Goal: Check status: Verify the current state of an ongoing process or item

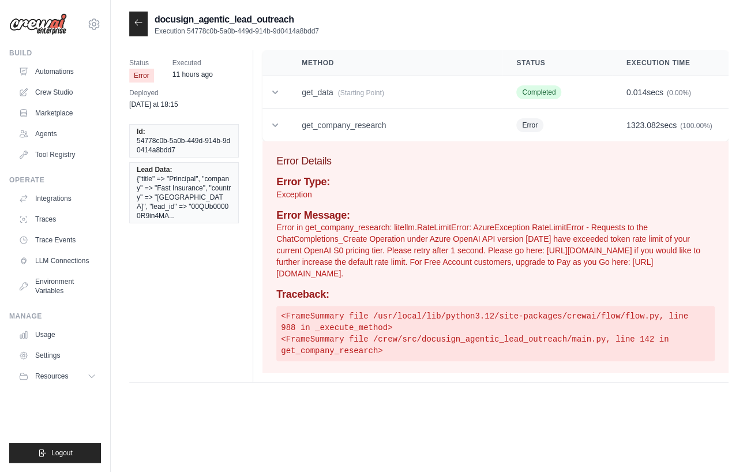
click at [170, 270] on div "Status Error Executed 11 hours ago Deployed yesterday at 18:15 Id: 54778c0b-5a0…" at bounding box center [428, 216] width 599 height 332
click at [97, 27] on icon at bounding box center [94, 24] width 14 height 14
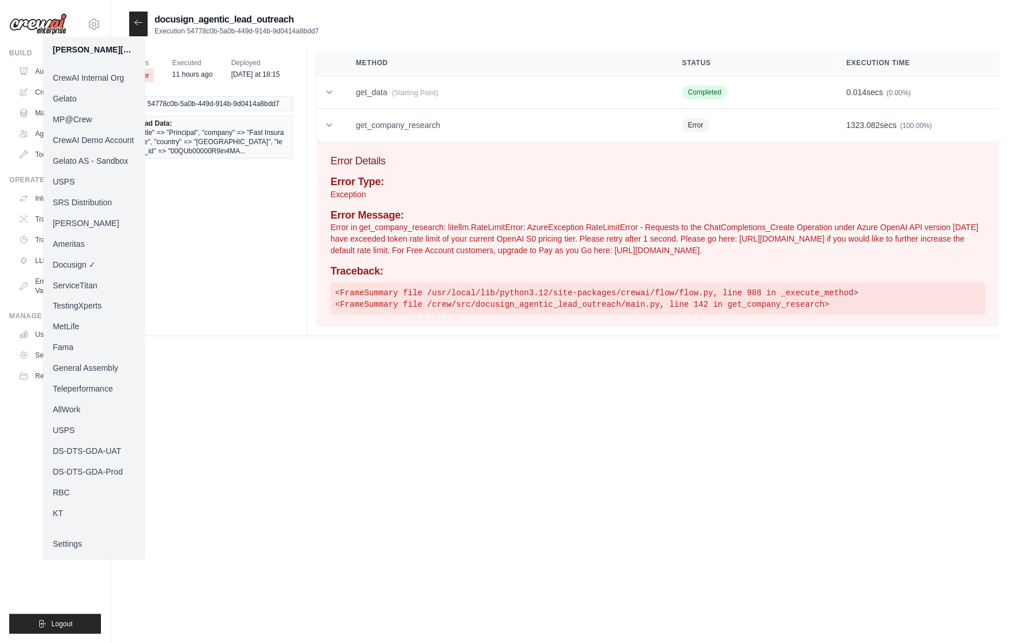
click at [67, 471] on link "KT" at bounding box center [93, 513] width 101 height 21
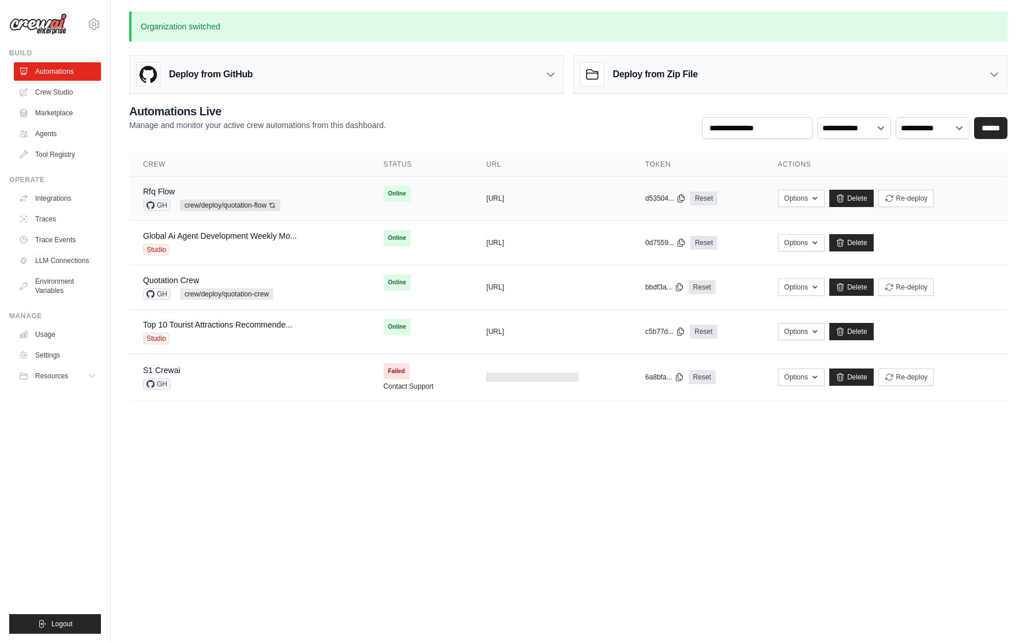
click at [296, 190] on div "Rfq Flow GH crew/deploy/quotation-flow Auto-deploy enabled" at bounding box center [249, 198] width 213 height 25
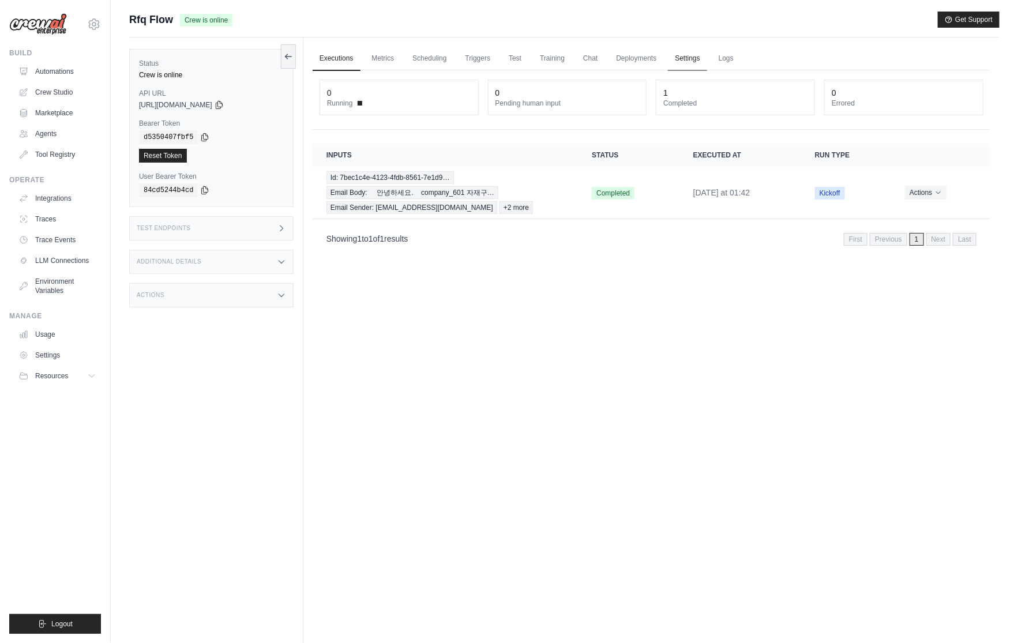
click at [697, 56] on link "Settings" at bounding box center [687, 59] width 39 height 24
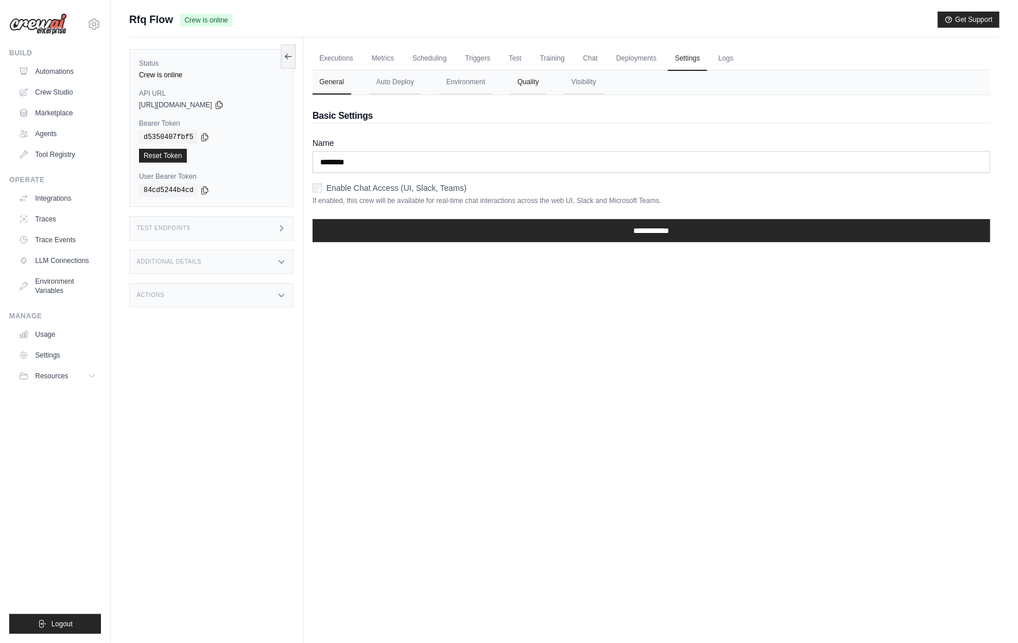
click at [511, 82] on button "Quality" at bounding box center [527, 82] width 35 height 24
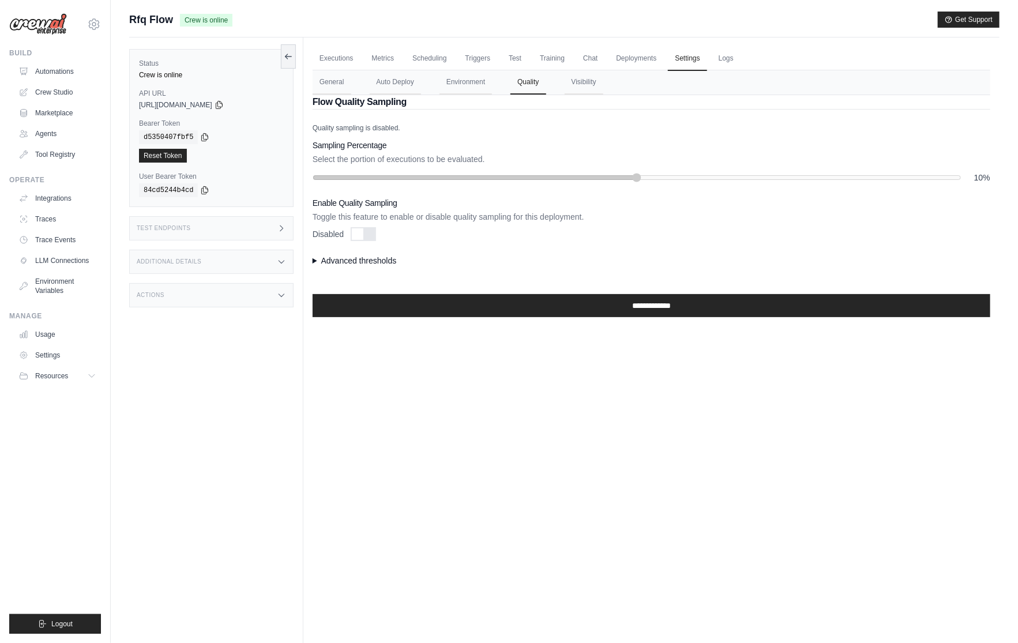
click at [500, 52] on ul "Executions Metrics Scheduling Triggers Test Training Chat Deployments Settings …" at bounding box center [652, 59] width 678 height 24
click at [507, 52] on link "Test" at bounding box center [515, 59] width 27 height 24
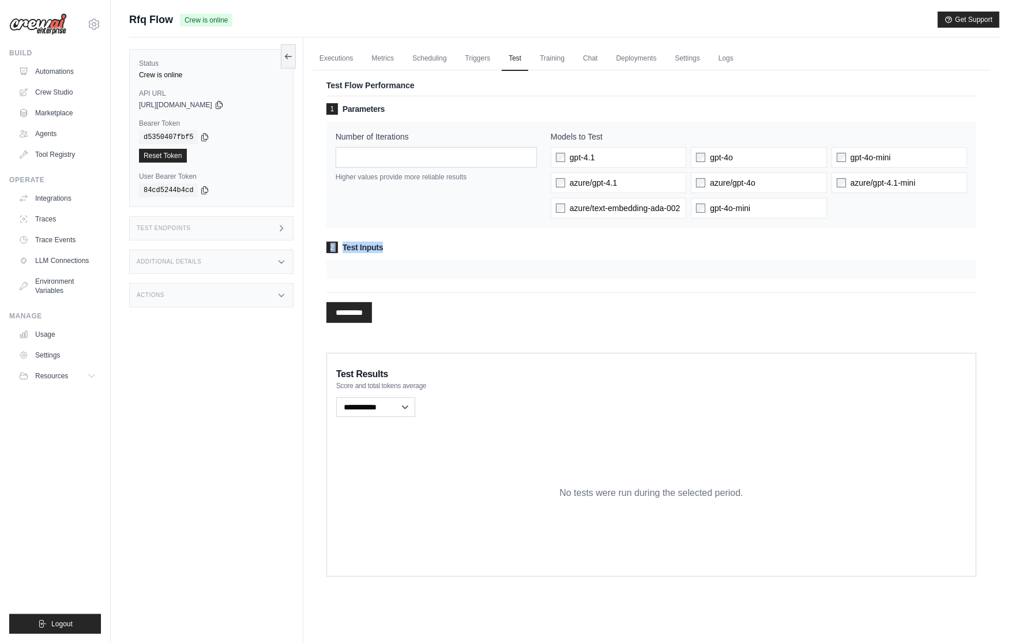
drag, startPoint x: 348, startPoint y: 238, endPoint x: 424, endPoint y: 262, distance: 79.7
click at [424, 262] on div "1 Parameters Number of Iterations * Higher values provide more reliable results…" at bounding box center [651, 190] width 650 height 175
click at [413, 262] on div at bounding box center [651, 269] width 650 height 18
click at [88, 28] on icon at bounding box center [94, 24] width 14 height 14
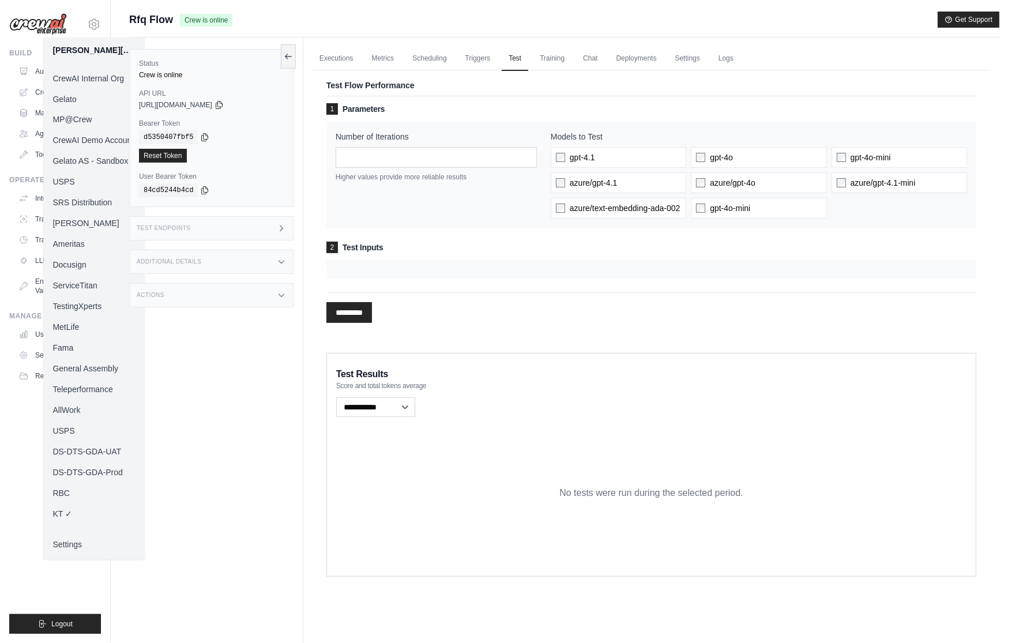
click at [74, 118] on link "MP@Crew" at bounding box center [93, 120] width 101 height 21
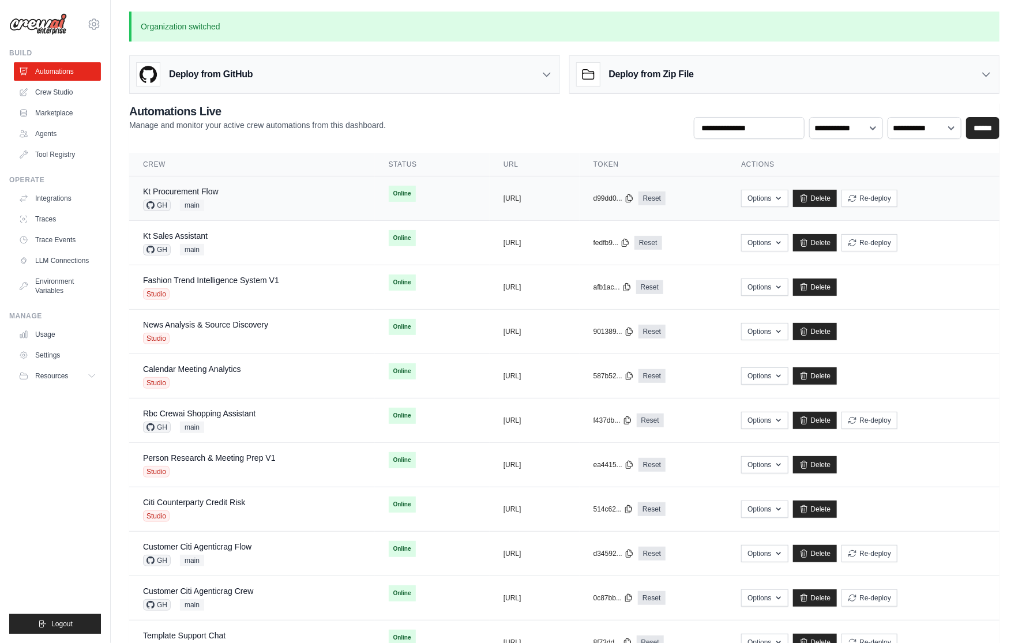
click at [254, 204] on div "Kt Procurement Flow GH main" at bounding box center [252, 198] width 218 height 25
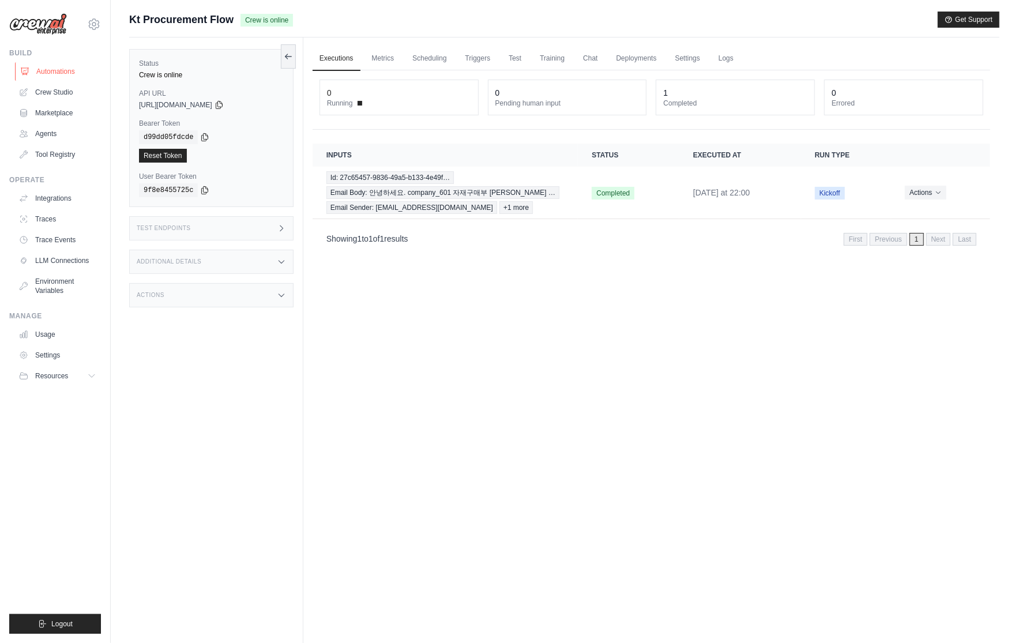
click at [60, 63] on link "Automations" at bounding box center [58, 71] width 87 height 18
click at [62, 65] on link "Automations" at bounding box center [58, 71] width 87 height 18
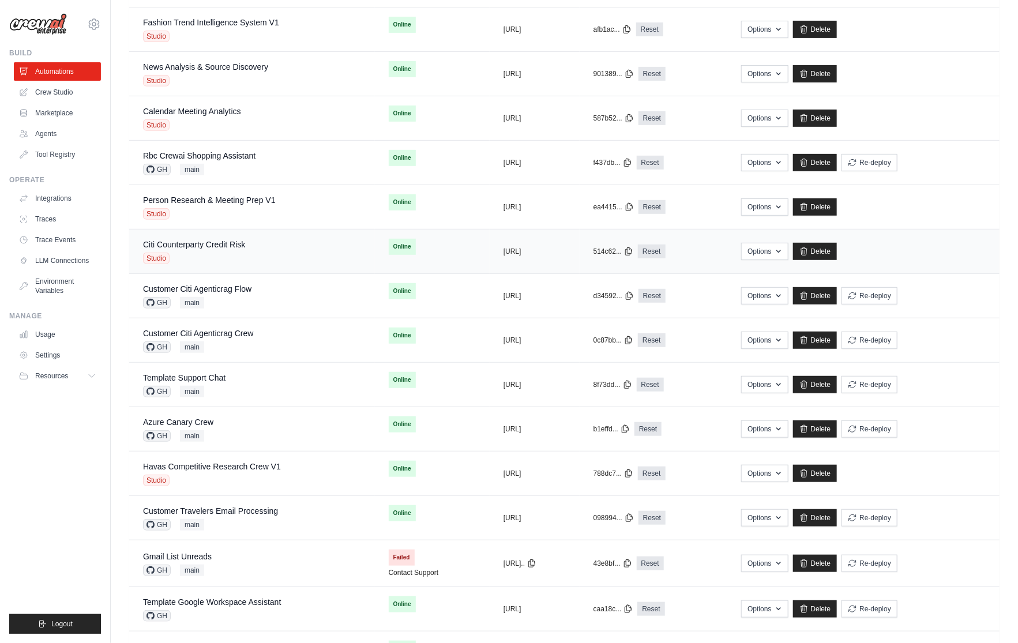
scroll to position [315, 0]
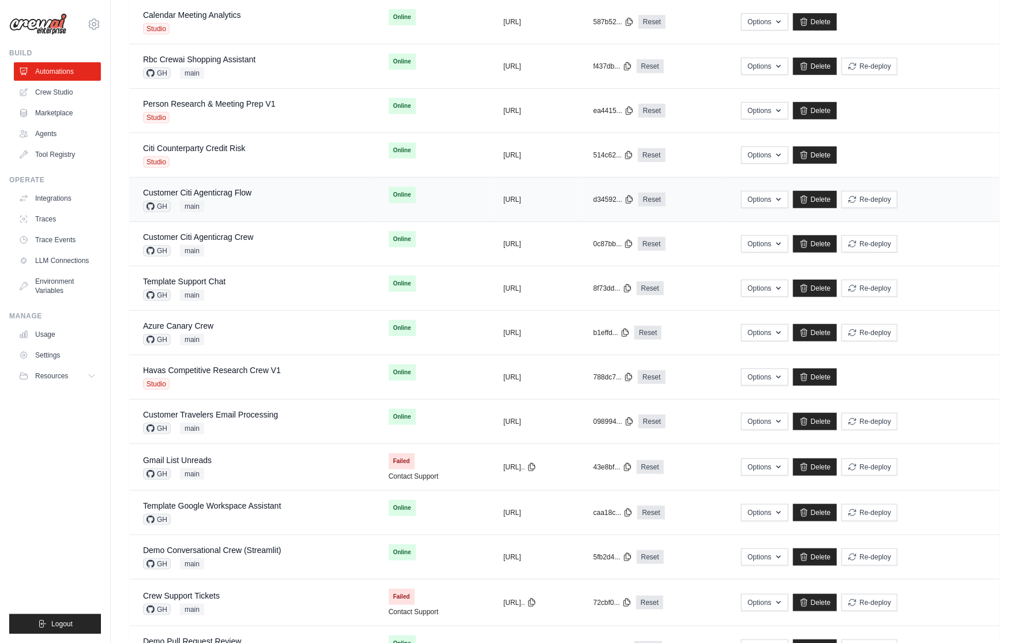
click at [264, 189] on div "Customer Citi Agenticrag Flow GH main" at bounding box center [252, 199] width 218 height 25
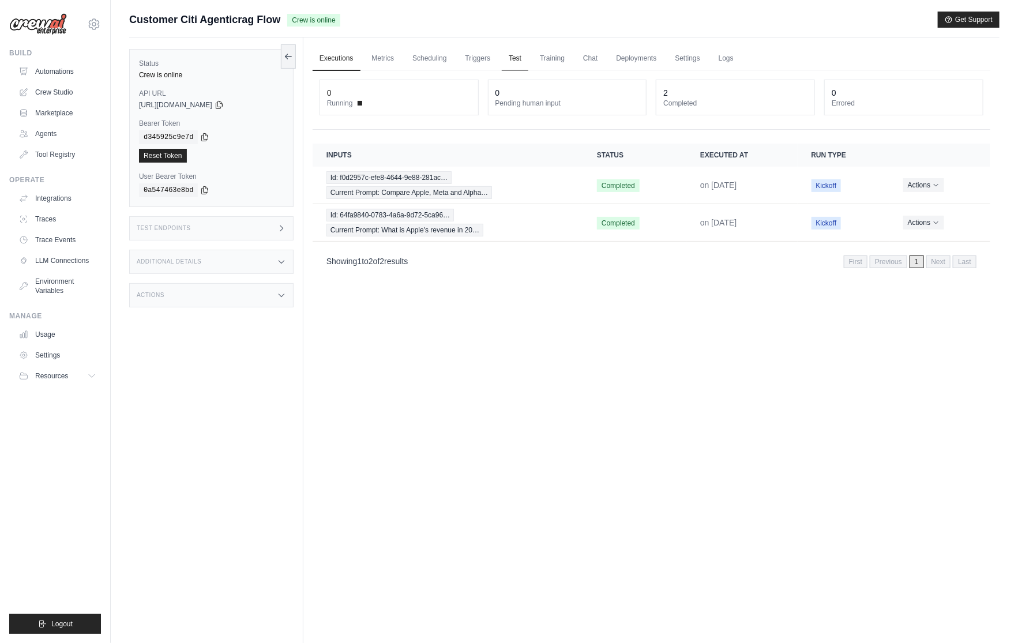
click at [519, 61] on link "Test" at bounding box center [515, 59] width 27 height 24
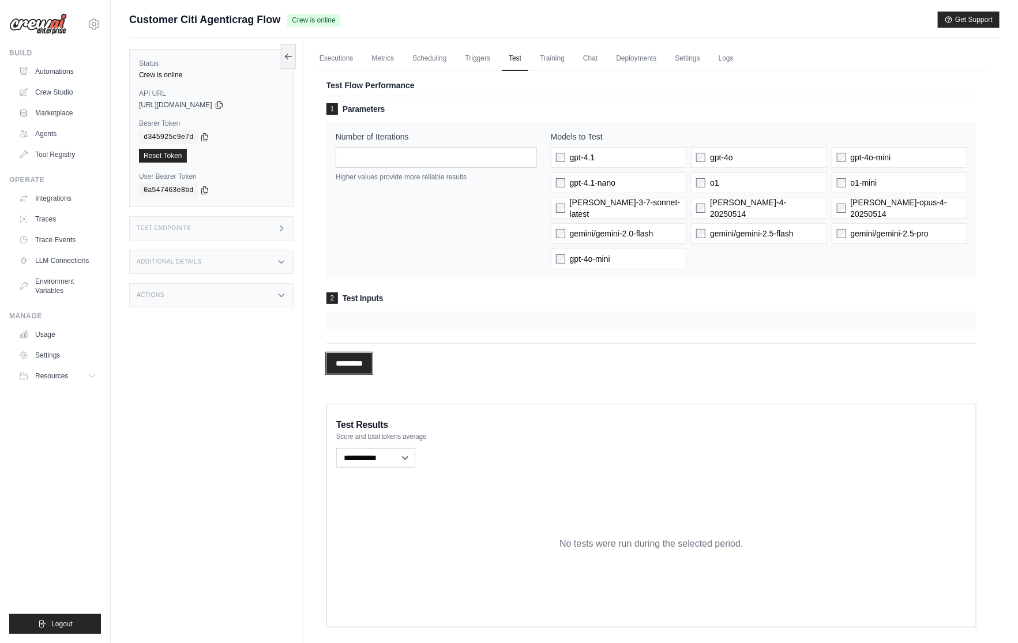
click at [348, 362] on input "*********" at bounding box center [349, 363] width 46 height 21
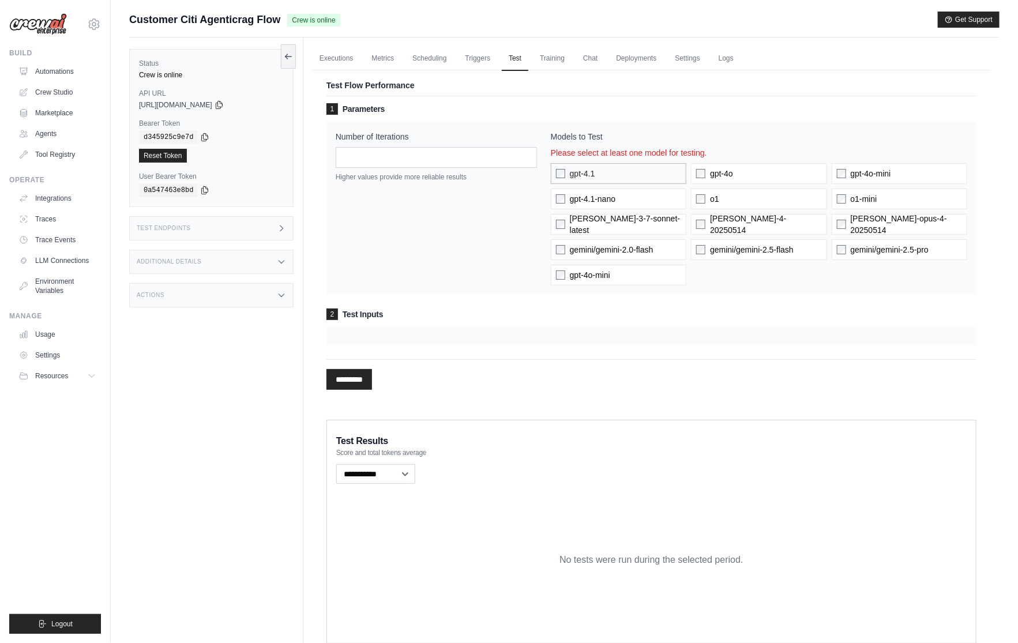
click at [570, 173] on span "gpt-4.1" at bounding box center [582, 174] width 25 height 12
click at [359, 380] on input "*********" at bounding box center [349, 379] width 46 height 21
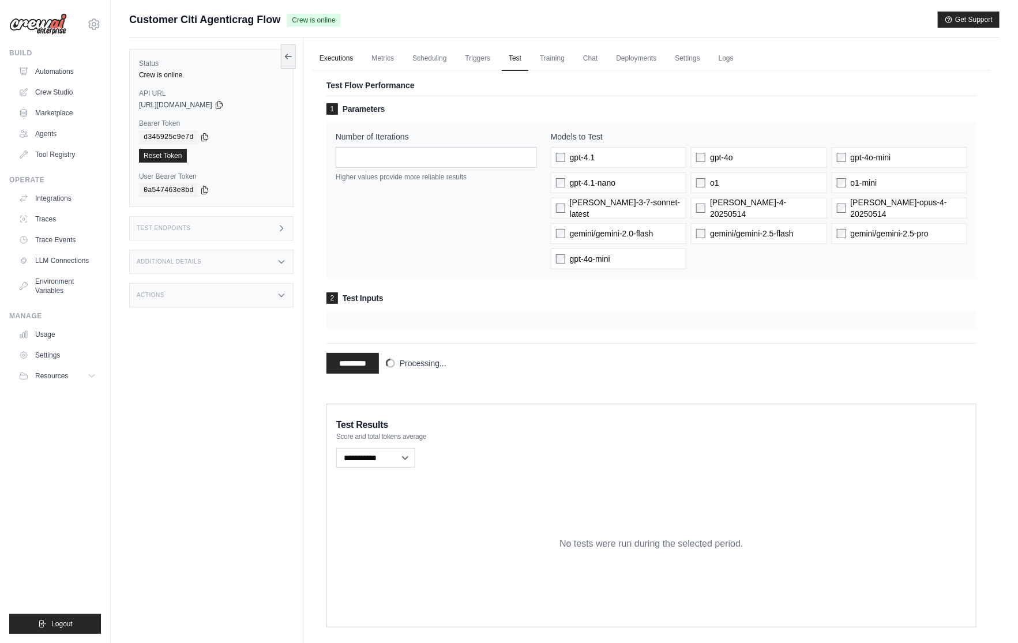
click at [326, 55] on link "Executions" at bounding box center [337, 59] width 48 height 24
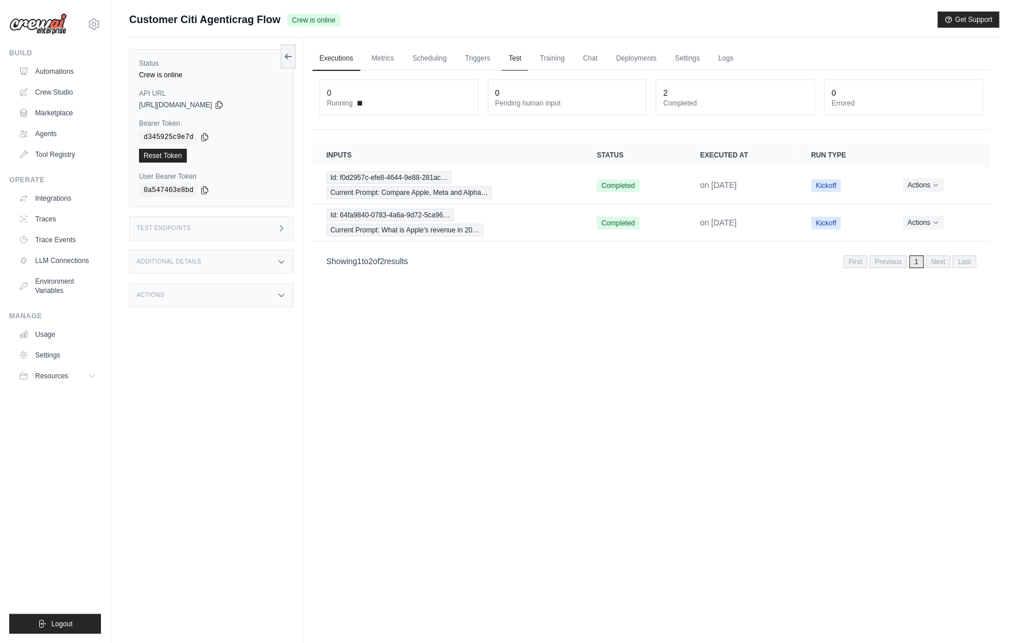
click at [509, 59] on link "Test" at bounding box center [515, 59] width 27 height 24
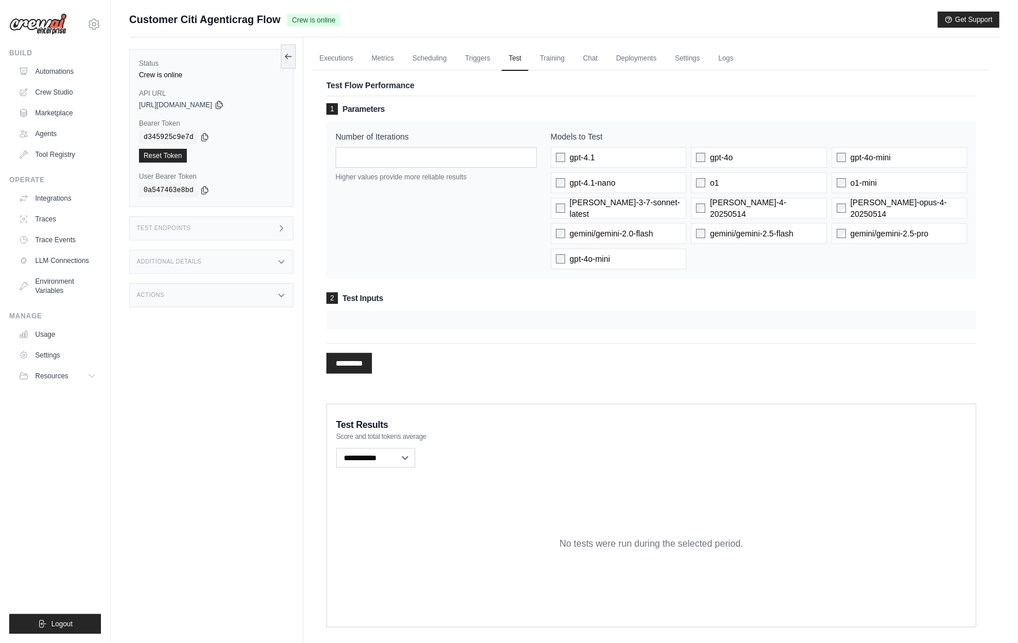
click at [458, 329] on form "1 Parameters Number of Iterations * Higher values provide more reliable results…" at bounding box center [651, 238] width 650 height 270
click at [63, 77] on link "Automations" at bounding box center [58, 71] width 87 height 18
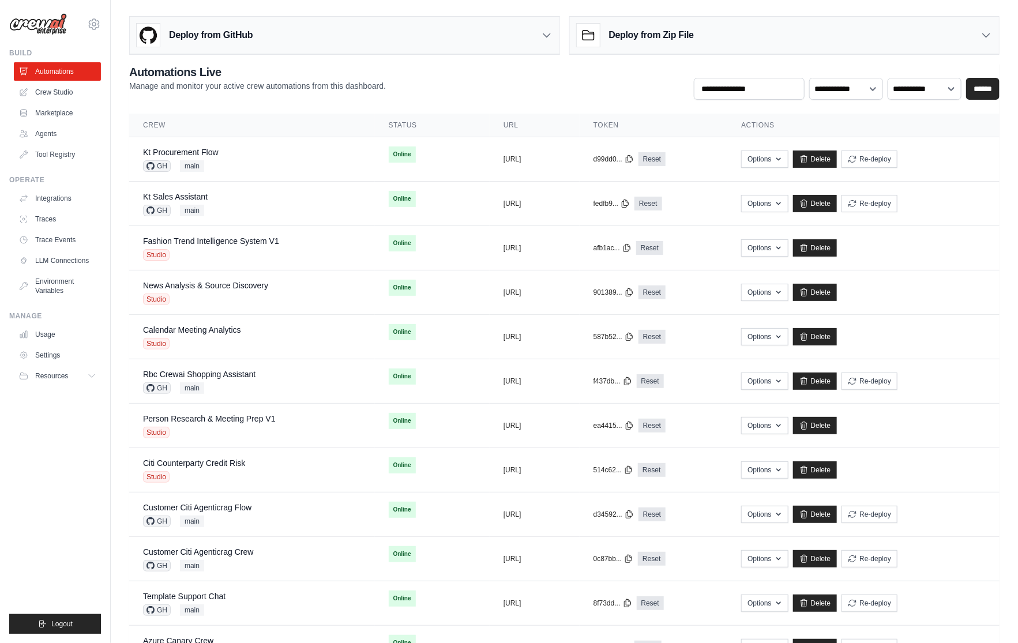
click at [78, 431] on ul "Build Automations Crew Studio Marketplace Agents" at bounding box center [55, 340] width 92 height 585
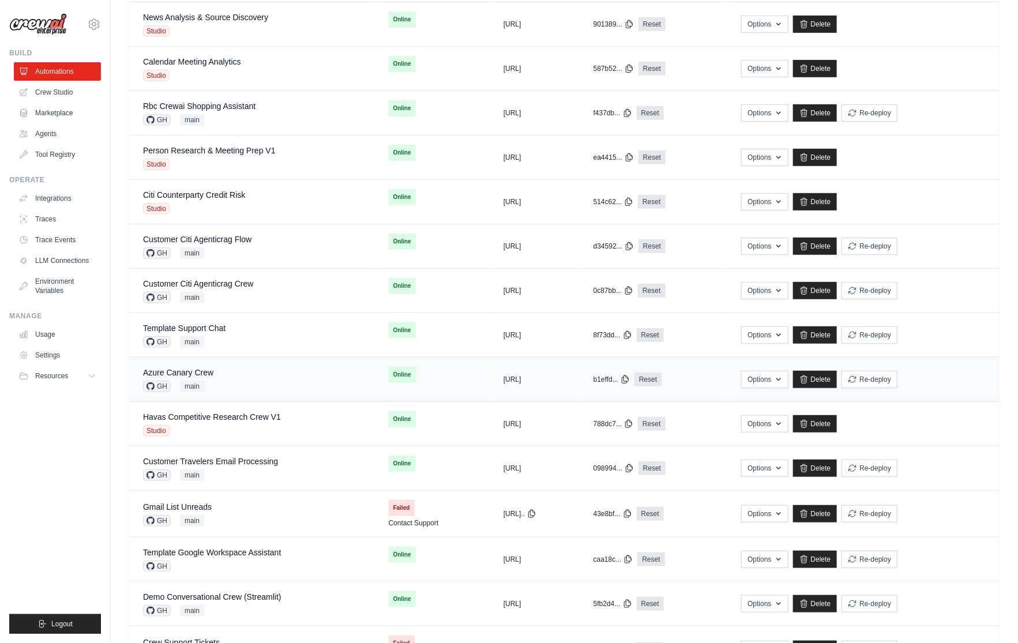
scroll to position [360, 0]
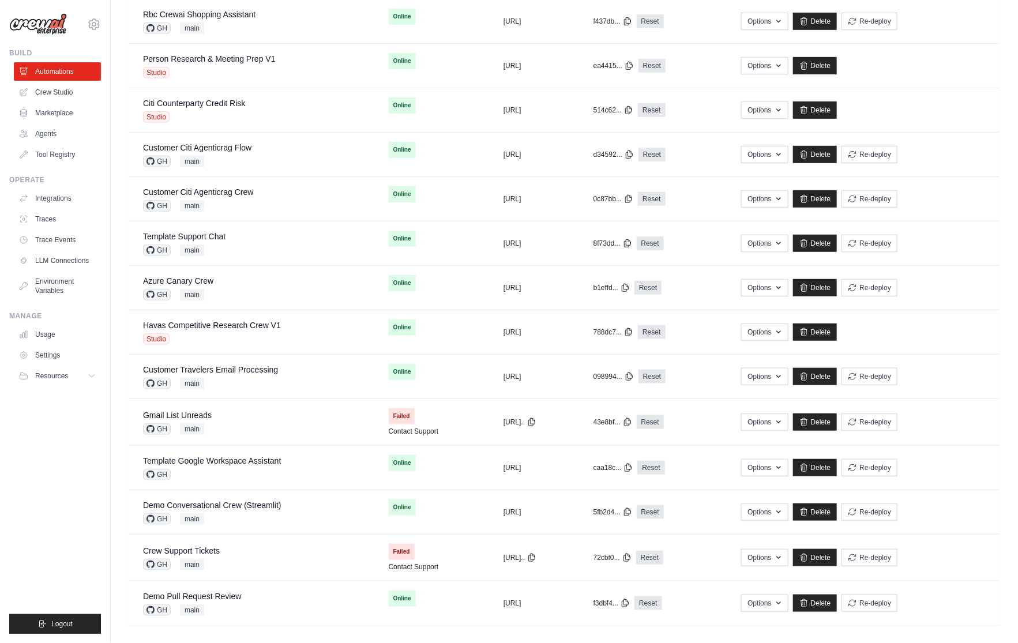
click at [15, 465] on ul "Build Automations Crew Studio Marketplace Agents" at bounding box center [55, 340] width 92 height 585
click at [86, 437] on ul "Build Automations Crew Studio Marketplace Agents" at bounding box center [55, 340] width 92 height 585
click at [105, 17] on div "mike@crewai.com CrewAI Internal Org Gelato MP@Crew ✓ CrewAI Demo Account Gelato…" at bounding box center [55, 321] width 111 height 643
click at [98, 23] on icon at bounding box center [94, 24] width 14 height 14
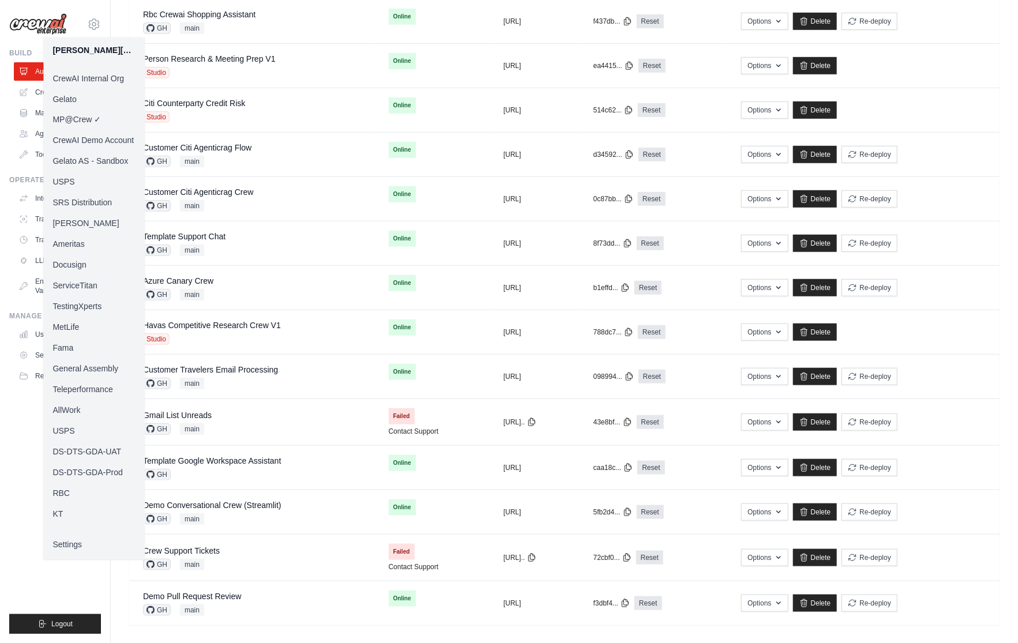
click at [76, 268] on link "Docusign" at bounding box center [93, 265] width 101 height 21
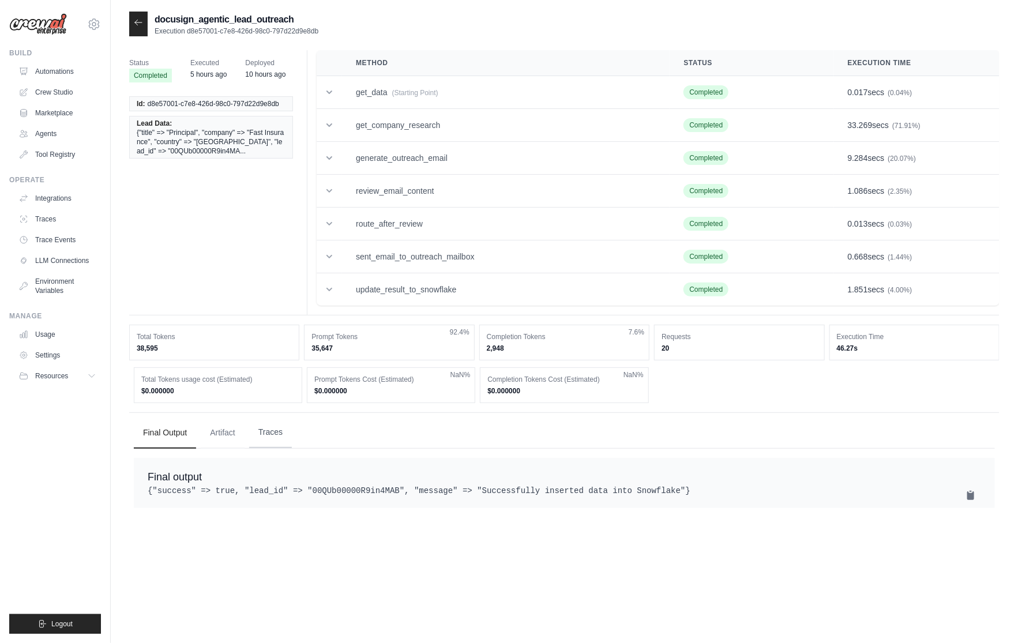
click at [263, 440] on button "Traces" at bounding box center [270, 432] width 43 height 31
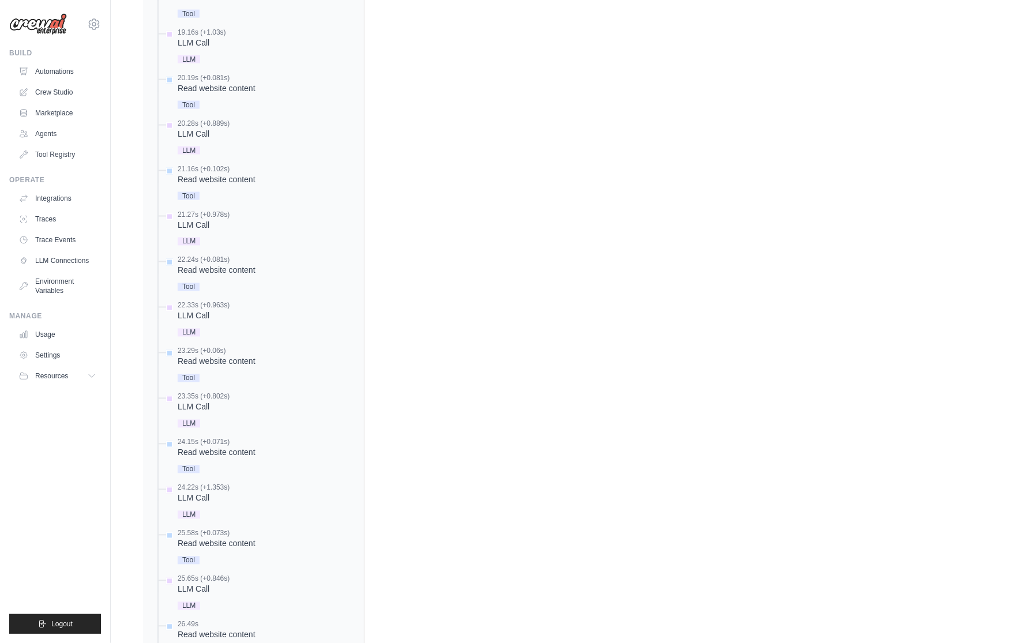
scroll to position [1118, 0]
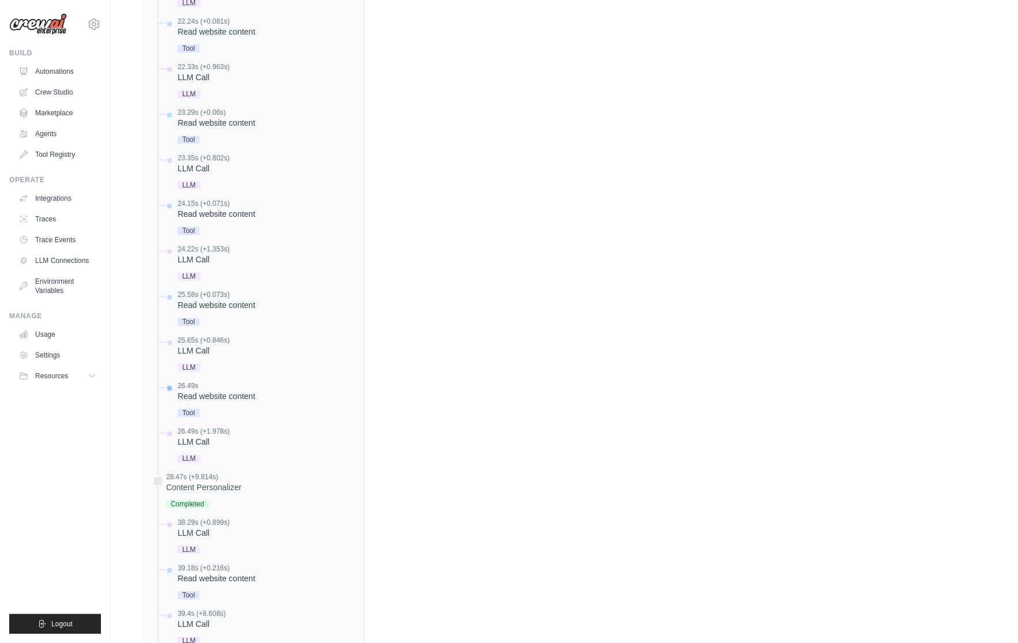
click at [224, 401] on div "26.49s Read website content Tool" at bounding box center [217, 401] width 78 height 39
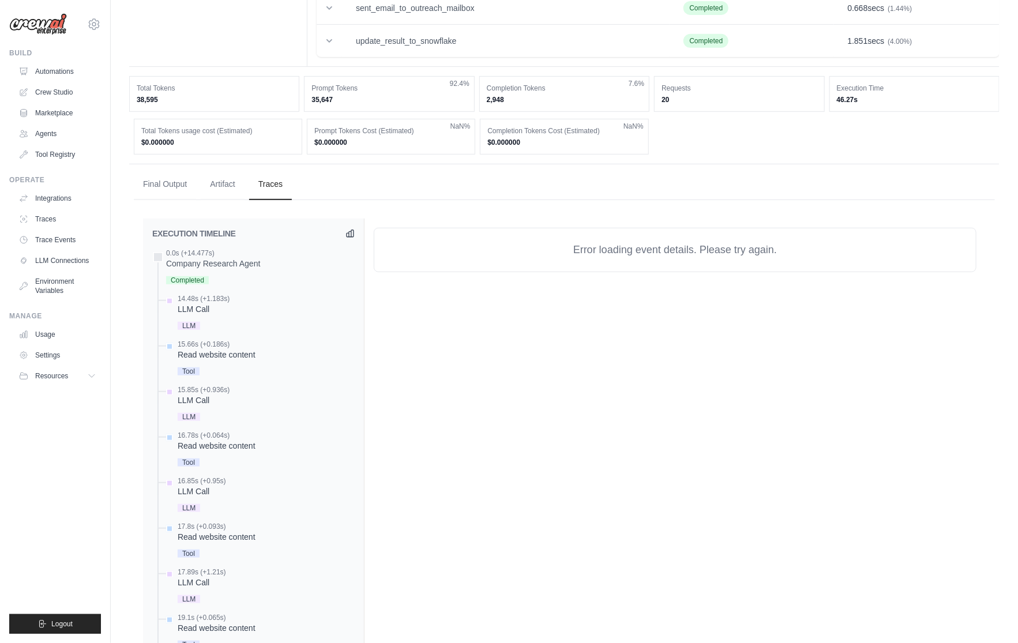
scroll to position [0, 0]
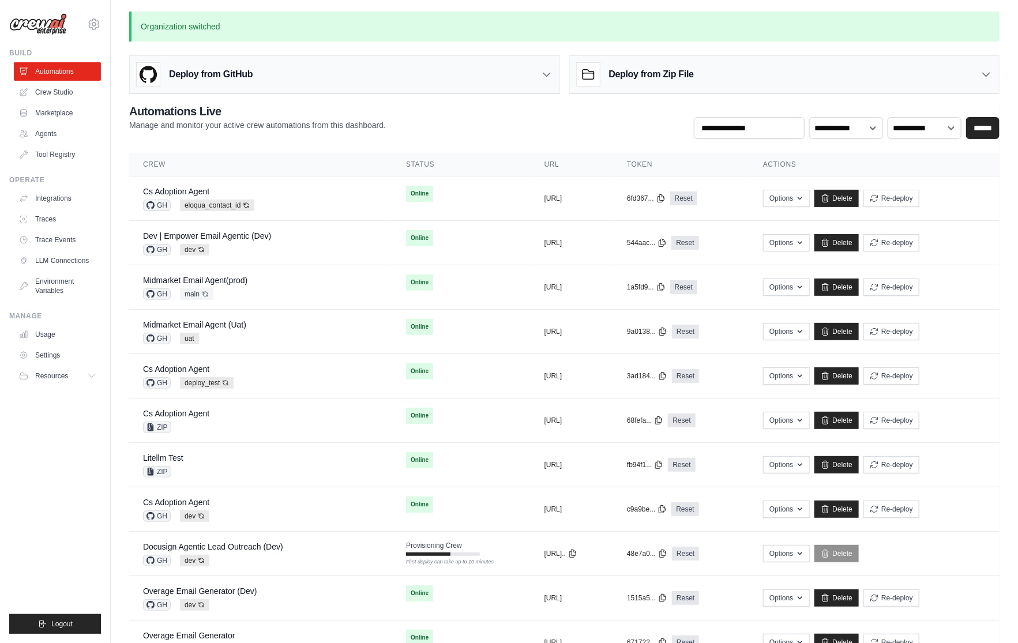
click at [56, 498] on ul "Build Automations Crew Studio Marketplace Agents" at bounding box center [55, 340] width 92 height 585
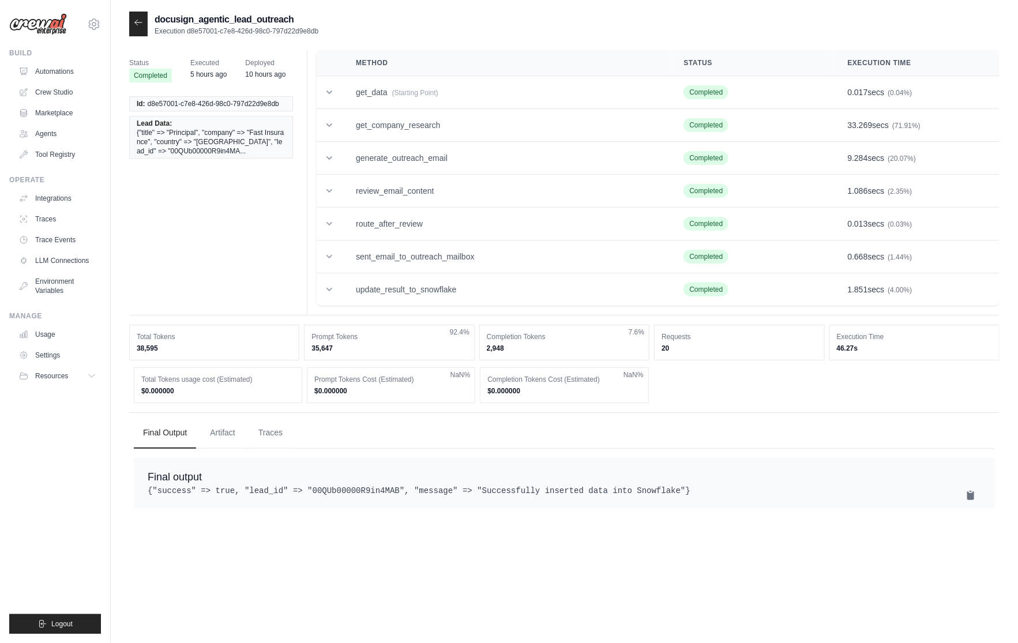
scroll to position [23, 0]
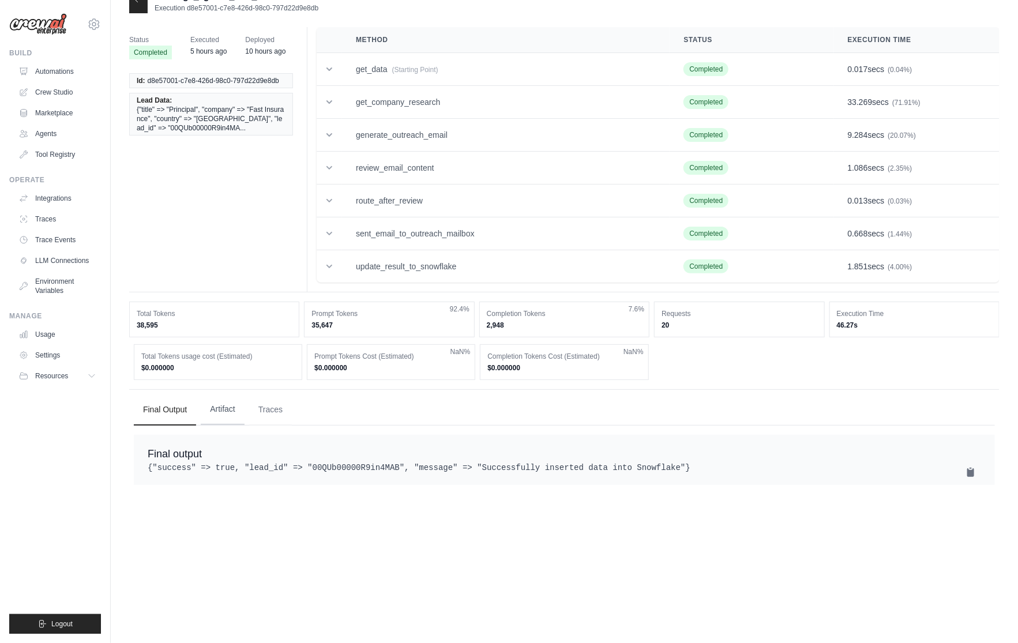
click at [242, 416] on button "Artifact" at bounding box center [223, 409] width 44 height 31
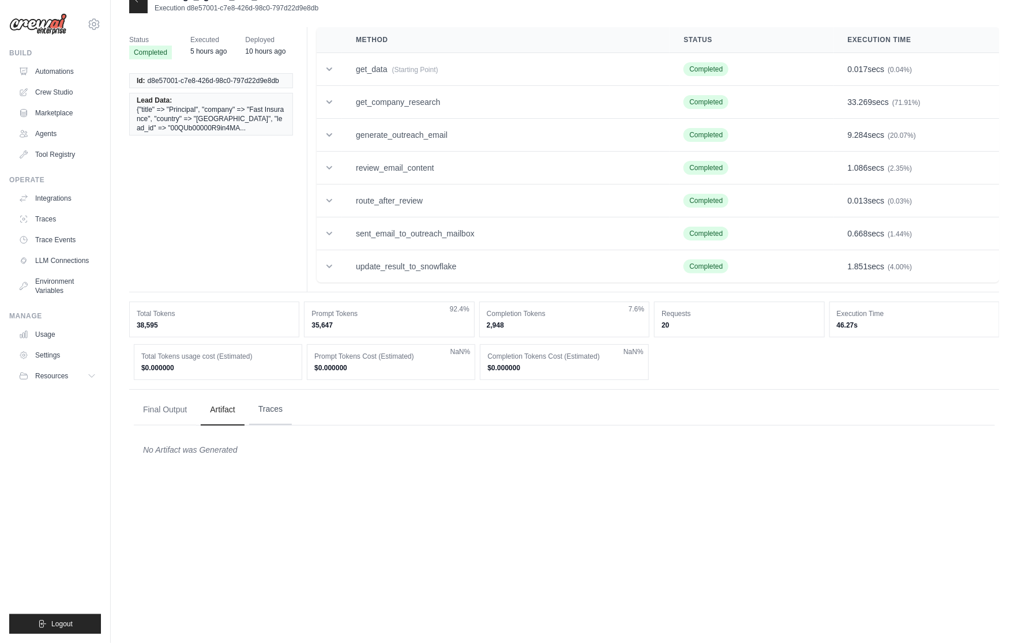
click at [257, 413] on button "Traces" at bounding box center [270, 409] width 43 height 31
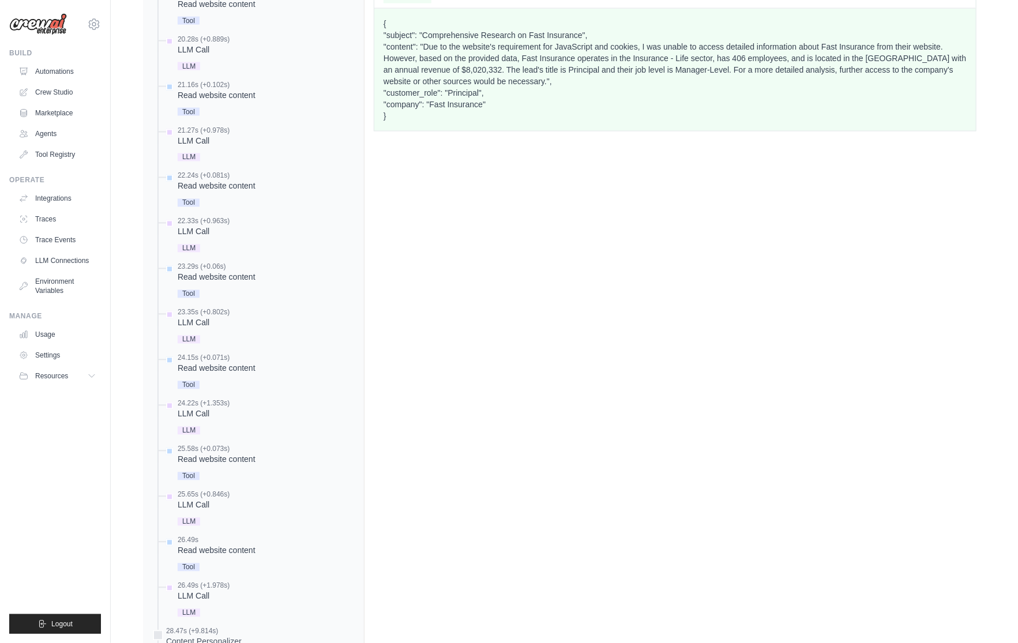
scroll to position [1085, 0]
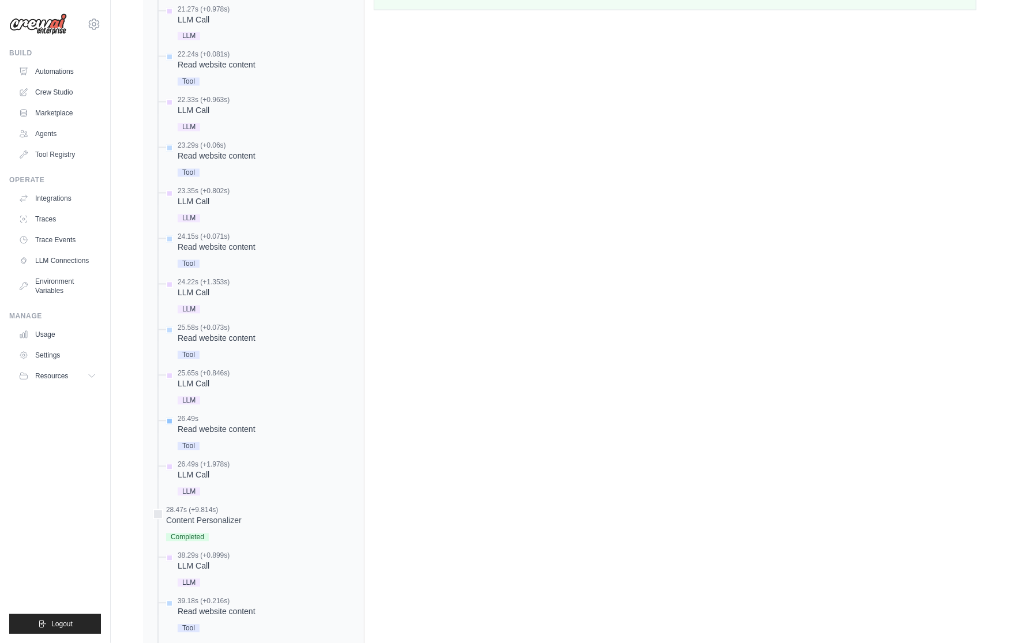
click at [227, 440] on div "Tool" at bounding box center [217, 446] width 78 height 16
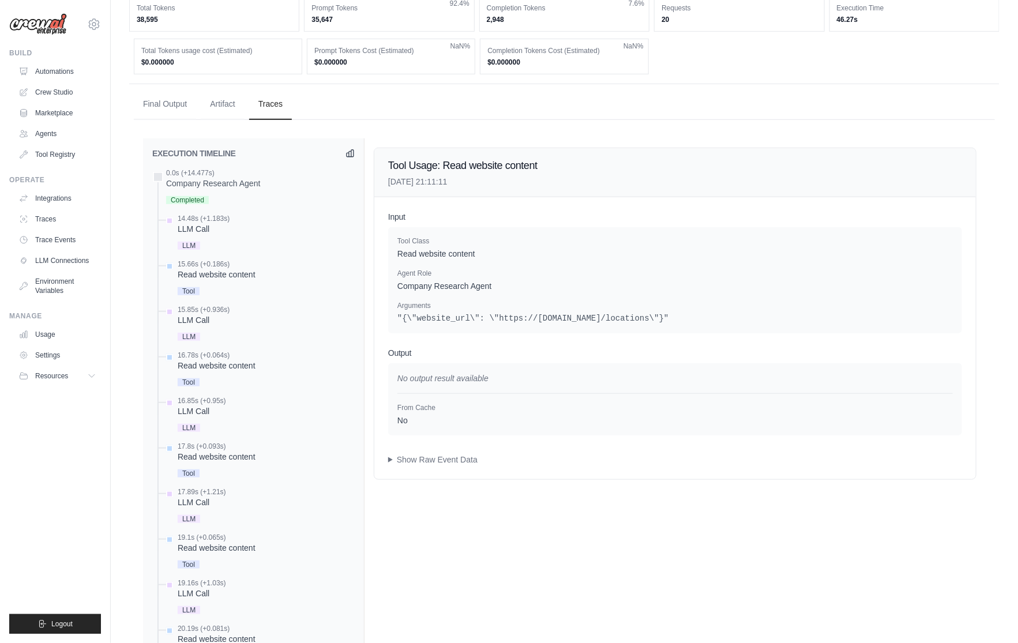
scroll to position [334, 0]
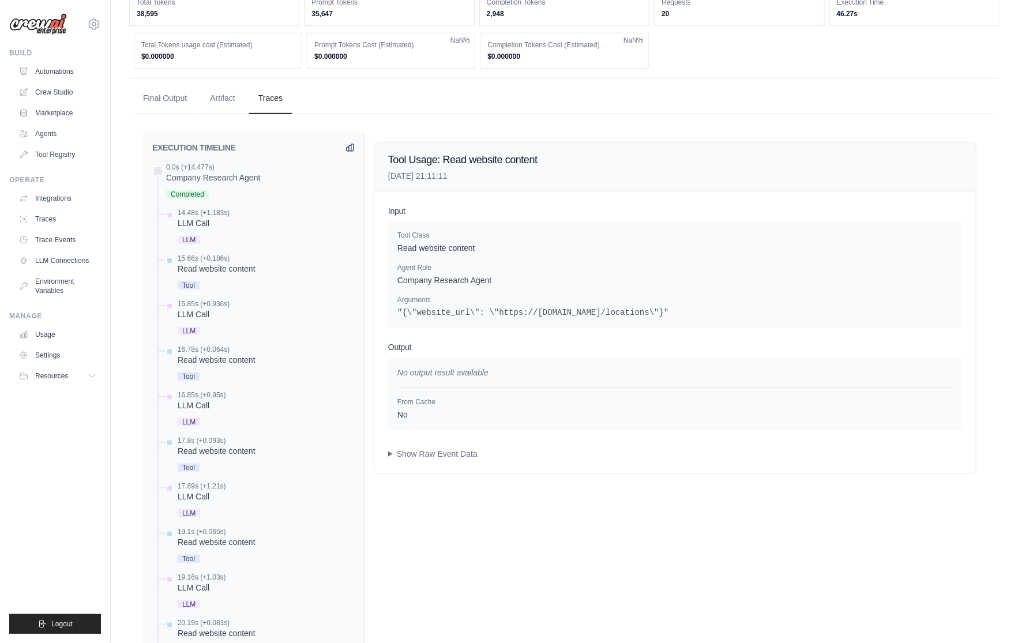
click at [550, 390] on div "From Cache No" at bounding box center [674, 404] width 555 height 33
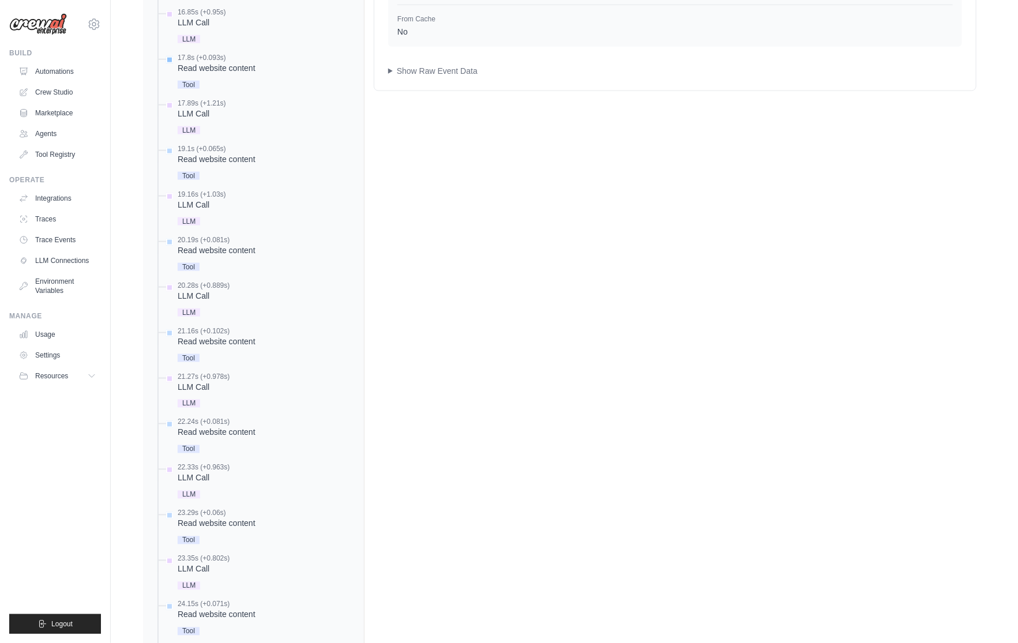
scroll to position [0, 0]
